Goal: Check status: Check status

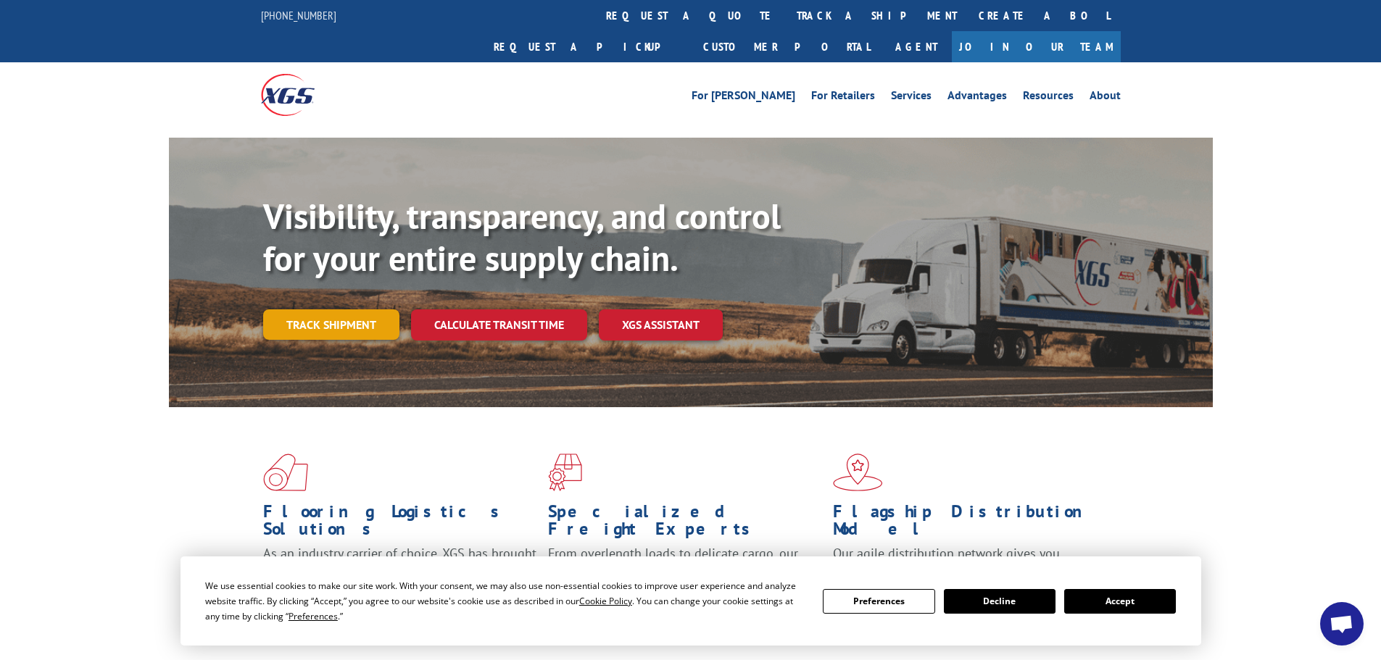
click at [354, 309] on link "Track shipment" at bounding box center [331, 324] width 136 height 30
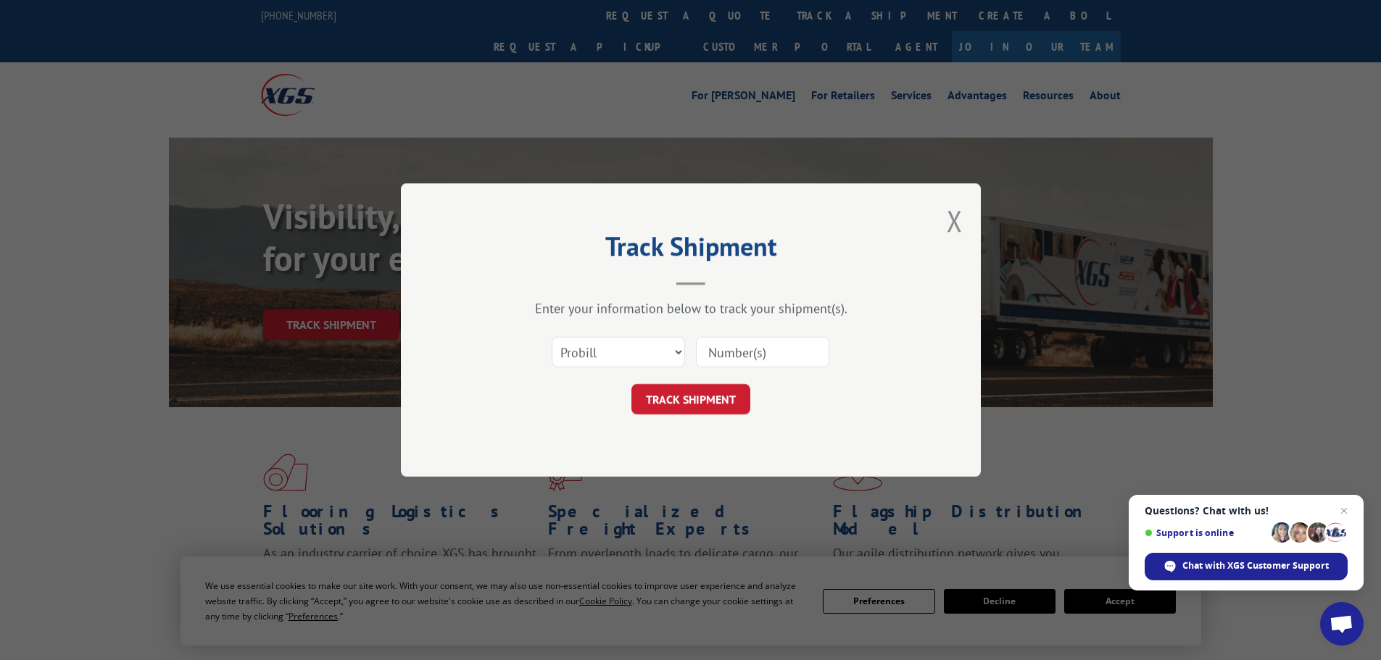
drag, startPoint x: 739, startPoint y: 354, endPoint x: 732, endPoint y: 359, distance: 8.5
click at [739, 354] on input at bounding box center [762, 352] width 133 height 30
click at [673, 346] on select "Select category... Probill BOL PO" at bounding box center [618, 352] width 133 height 30
select select "bol"
click at [552, 337] on select "Select category... Probill BOL PO" at bounding box center [618, 352] width 133 height 30
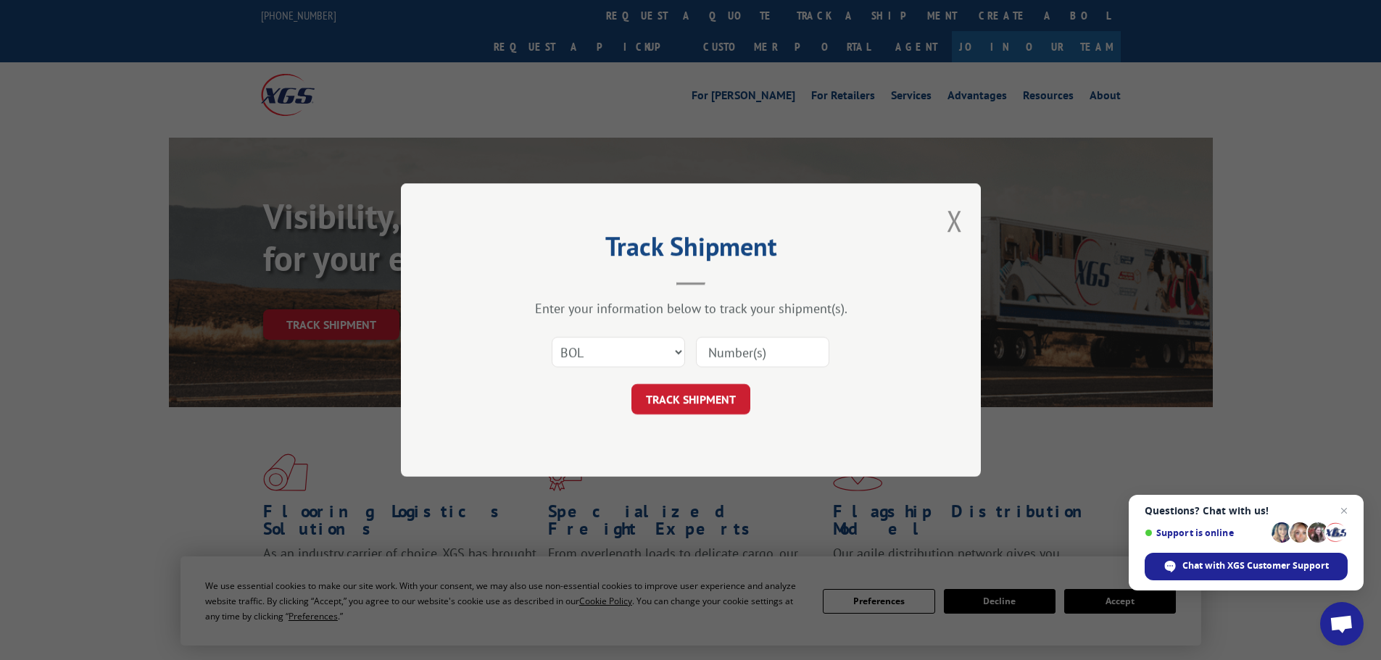
click at [778, 356] on input at bounding box center [762, 352] width 133 height 30
type input "940344"
click button "TRACK SHIPMENT" at bounding box center [690, 399] width 119 height 30
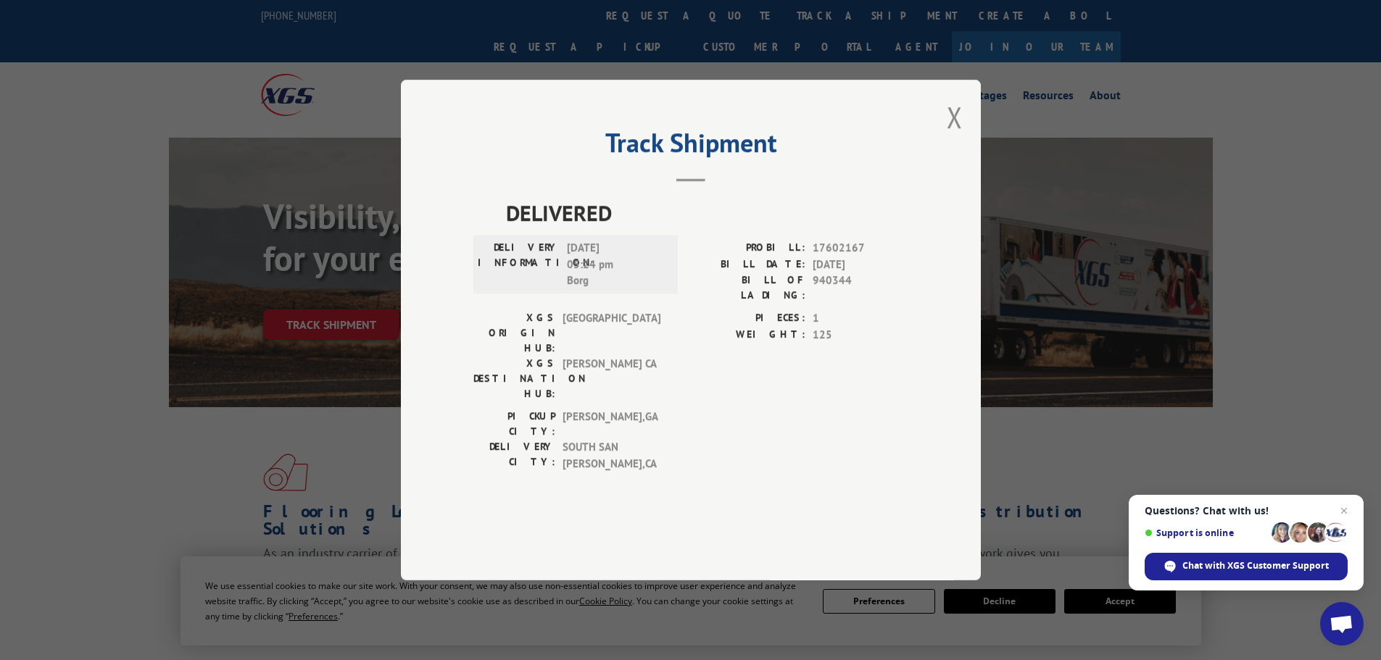
click at [957, 136] on button "Close modal" at bounding box center [955, 117] width 16 height 38
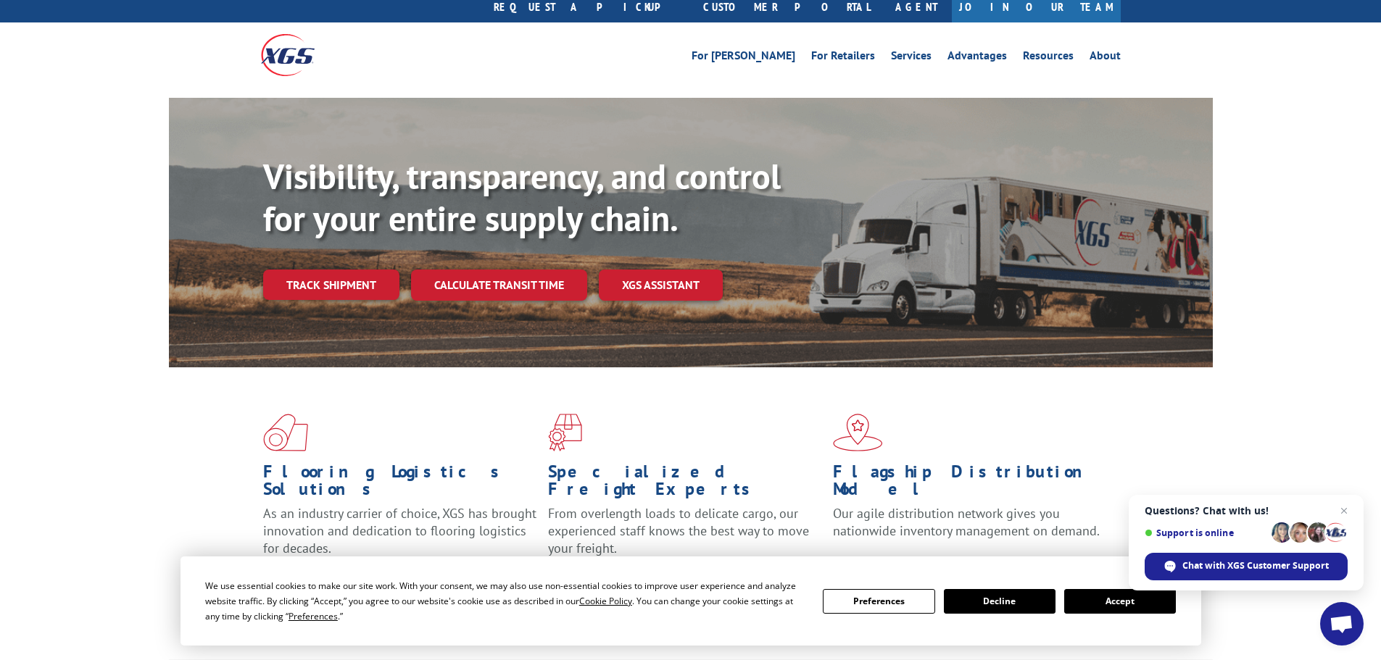
scroll to position [72, 0]
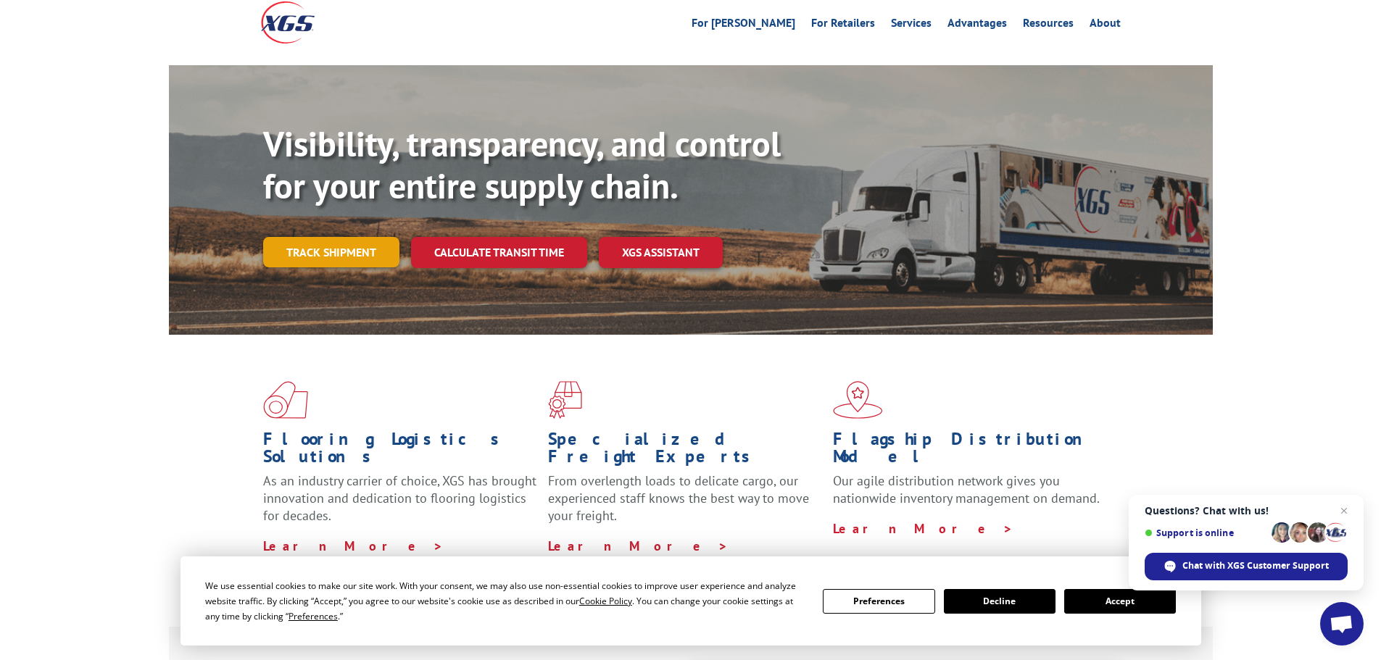
click at [363, 237] on link "Track shipment" at bounding box center [331, 252] width 136 height 30
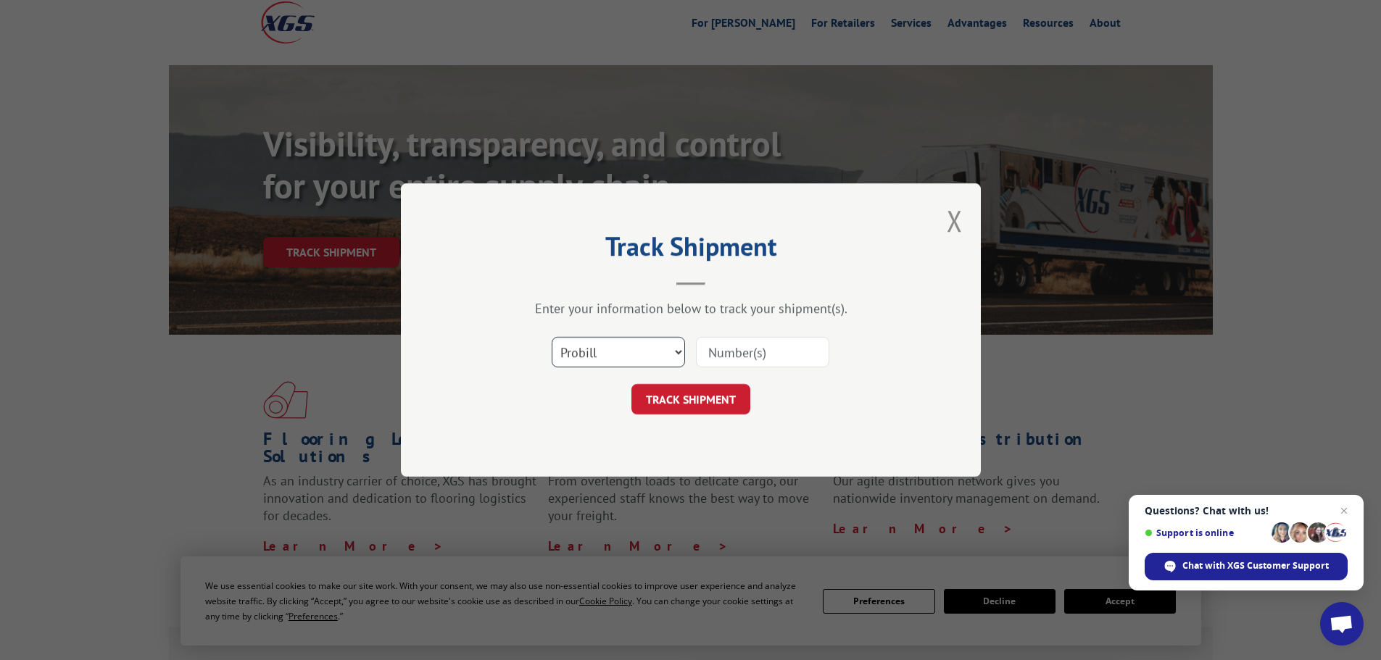
click at [676, 352] on select "Select category... Probill BOL PO" at bounding box center [618, 352] width 133 height 30
click at [954, 220] on button "Close modal" at bounding box center [955, 220] width 16 height 38
